Goal: Browse casually

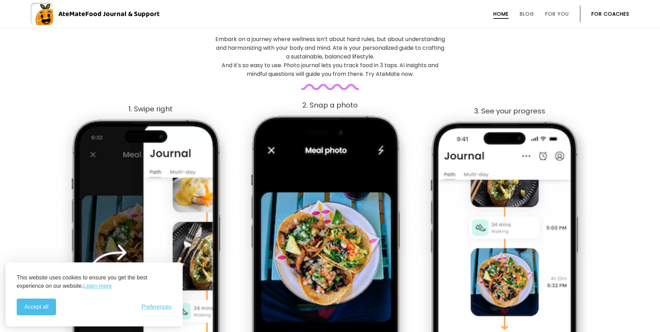
scroll to position [278, 0]
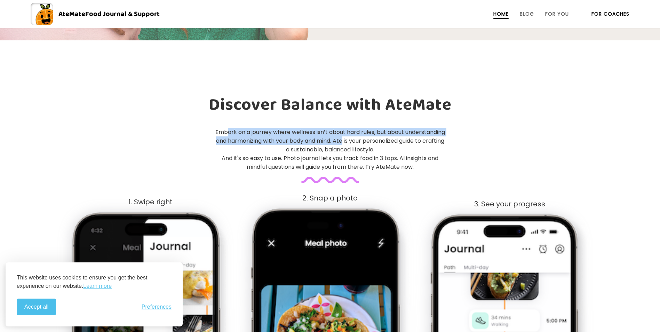
drag, startPoint x: 248, startPoint y: 133, endPoint x: 387, endPoint y: 137, distance: 138.5
click at [387, 137] on p "Embark on a journey where wellness isn’t about hard rules, but about understand…" at bounding box center [330, 149] width 231 height 43
drag, startPoint x: 257, startPoint y: 131, endPoint x: 369, endPoint y: 137, distance: 111.8
click at [369, 137] on p "Embark on a journey where wellness isn’t about hard rules, but about understand…" at bounding box center [330, 149] width 231 height 43
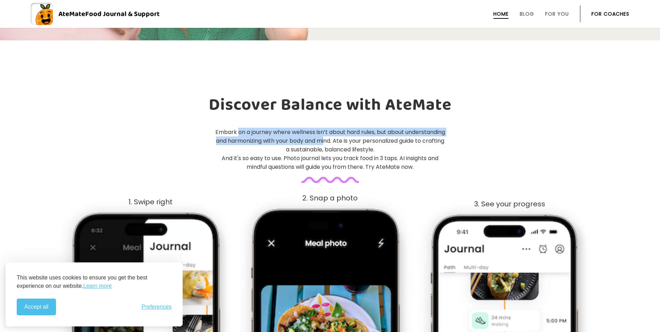
click at [369, 137] on p "Embark on a journey where wellness isn’t about hard rules, but about understand…" at bounding box center [330, 149] width 231 height 43
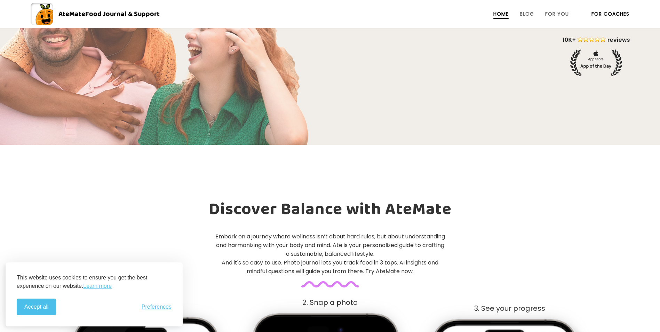
scroll to position [0, 0]
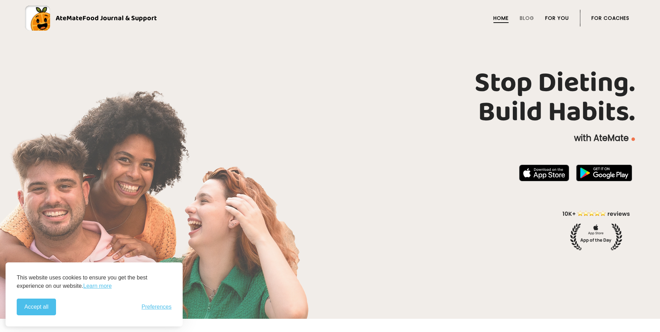
click at [547, 18] on link "For You" at bounding box center [557, 18] width 24 height 6
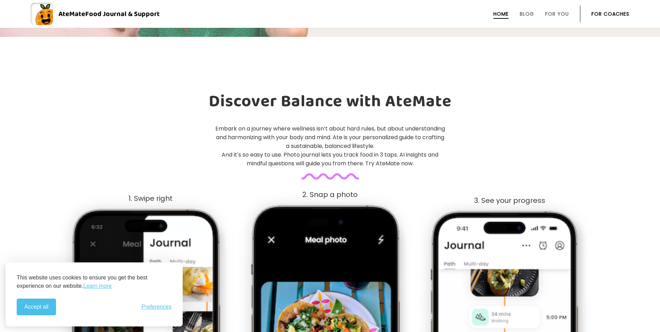
scroll to position [282, 0]
click at [530, 13] on link "Blog" at bounding box center [527, 14] width 14 height 6
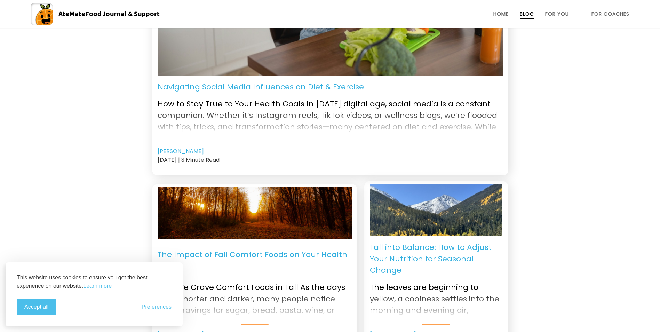
scroll to position [209, 0]
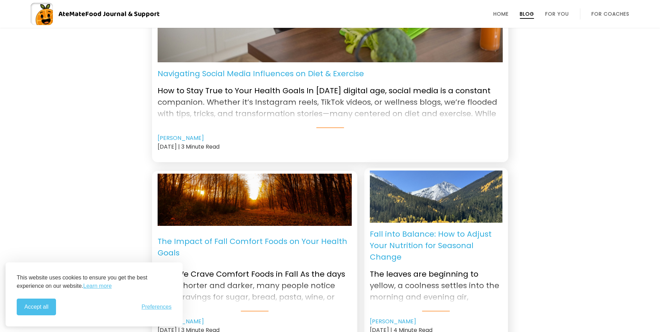
click at [41, 307] on button "Accept all" at bounding box center [36, 306] width 39 height 17
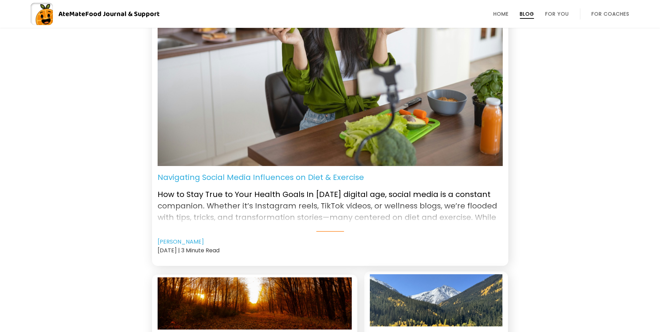
scroll to position [0, 0]
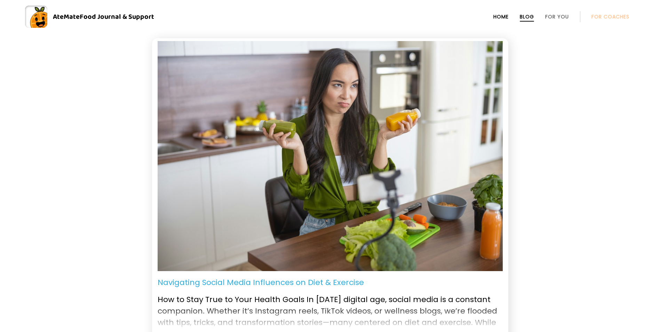
click at [505, 19] on link "Home" at bounding box center [500, 17] width 15 height 6
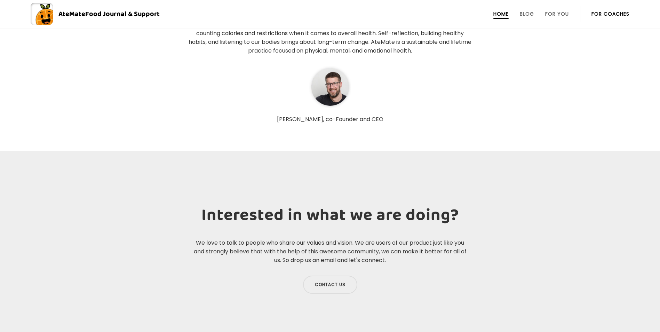
scroll to position [2284, 0]
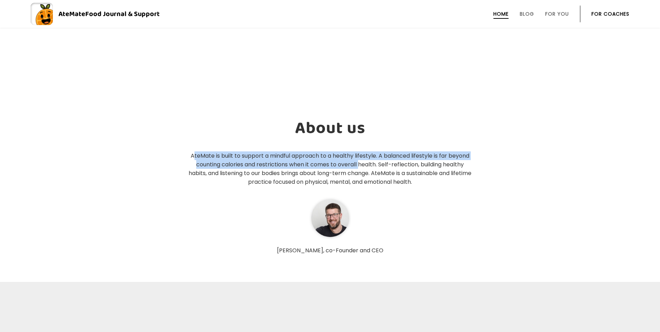
drag, startPoint x: 202, startPoint y: 153, endPoint x: 359, endPoint y: 161, distance: 157.1
click at [359, 161] on p "AteMate is built to support a mindful approach to a healthy lifestyle. A balanc…" at bounding box center [329, 168] width 285 height 35
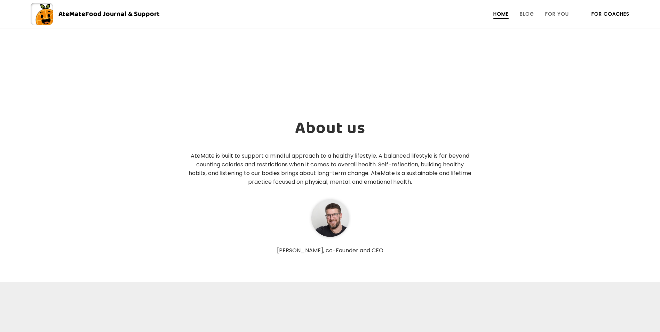
click at [496, 180] on section "About us AteMate is built to support a mindful approach to a healthy lifestyle.…" at bounding box center [330, 159] width 660 height 190
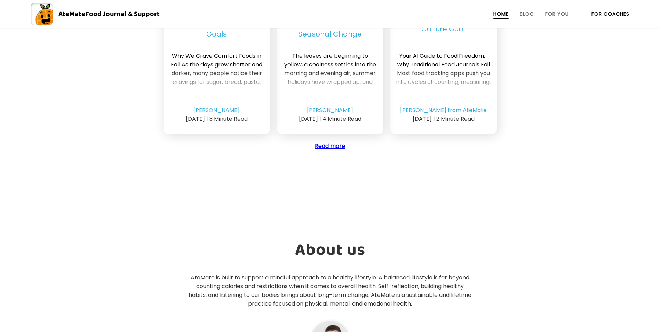
scroll to position [2145, 0]
